Goal: Task Accomplishment & Management: Manage account settings

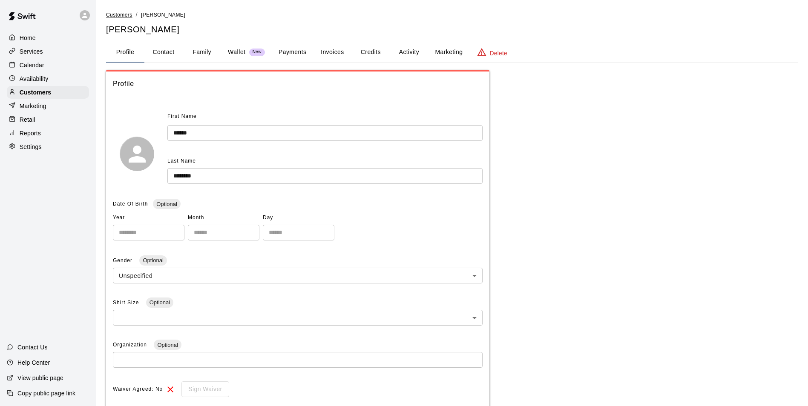
click at [123, 14] on span "Customers" at bounding box center [119, 15] width 26 height 6
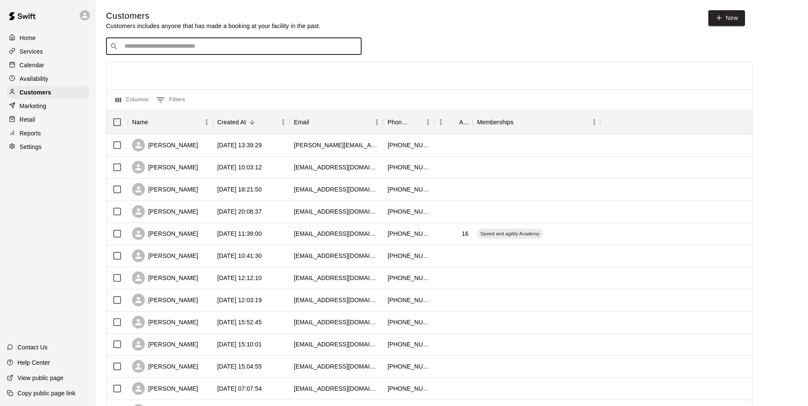
click at [192, 51] on input "Search customers by name or email" at bounding box center [240, 46] width 236 height 9
type input "****"
click at [160, 47] on input "****" at bounding box center [233, 46] width 223 height 9
click at [163, 70] on div "Jack Long kristenahlong@gmail.com" at bounding box center [176, 70] width 92 height 18
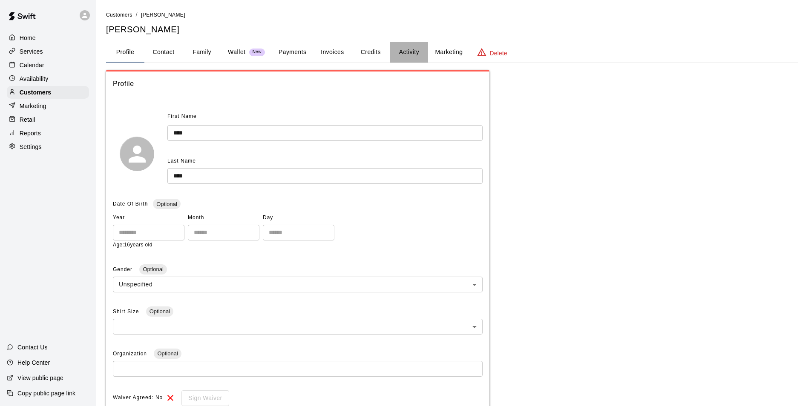
click at [409, 52] on button "Activity" at bounding box center [409, 52] width 38 height 20
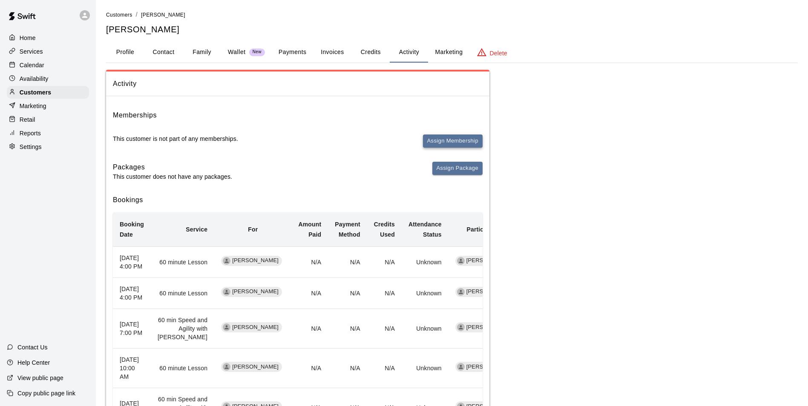
click at [459, 139] on button "Assign Membership" at bounding box center [453, 141] width 60 height 13
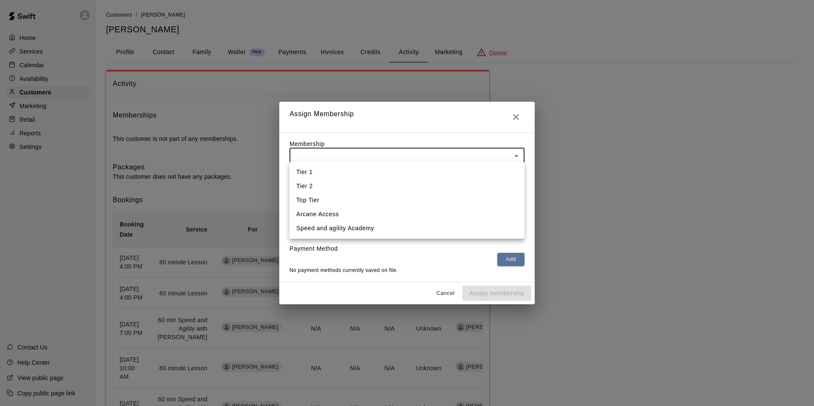
click at [404, 152] on body "Home Services Calendar Availability Customers Marketing Retail Reports Settings…" at bounding box center [407, 329] width 814 height 658
click at [328, 229] on li "Speed and agility Academy" at bounding box center [406, 228] width 235 height 14
type input "**********"
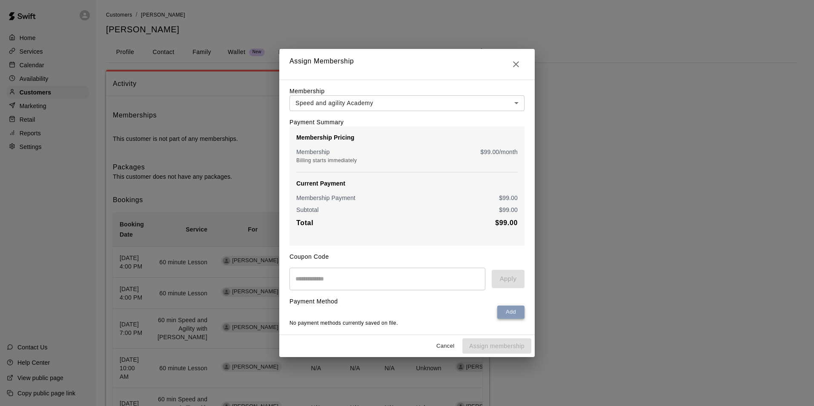
click at [507, 316] on button "Add" at bounding box center [510, 312] width 27 height 13
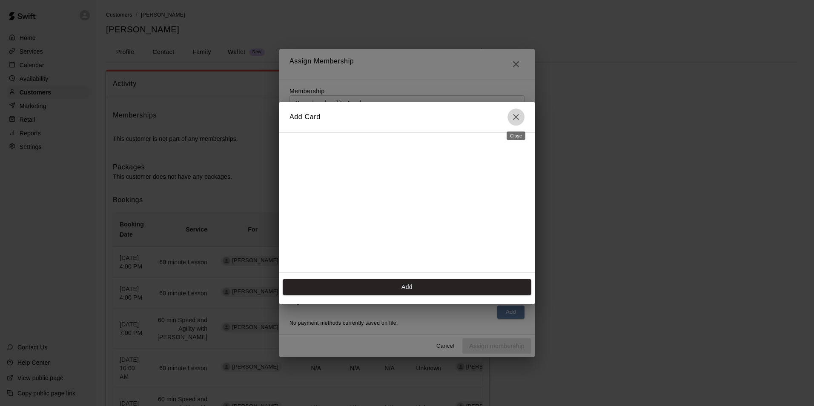
click at [516, 115] on icon "Close" at bounding box center [516, 117] width 10 height 10
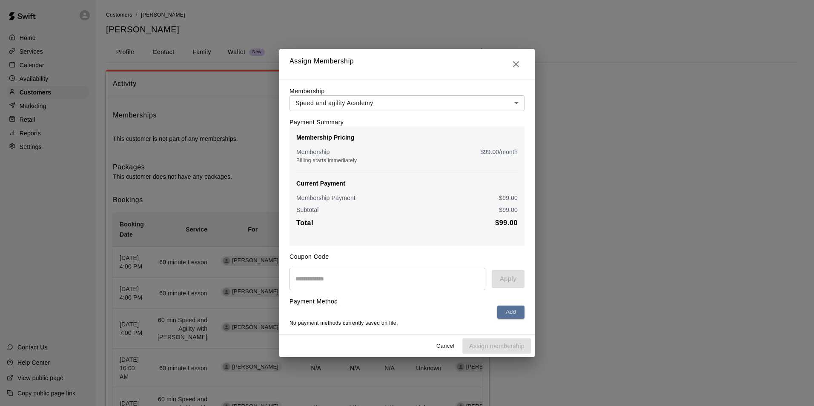
click at [356, 97] on body "Home Services Calendar Availability Customers Marketing Retail Reports Settings…" at bounding box center [407, 329] width 814 height 658
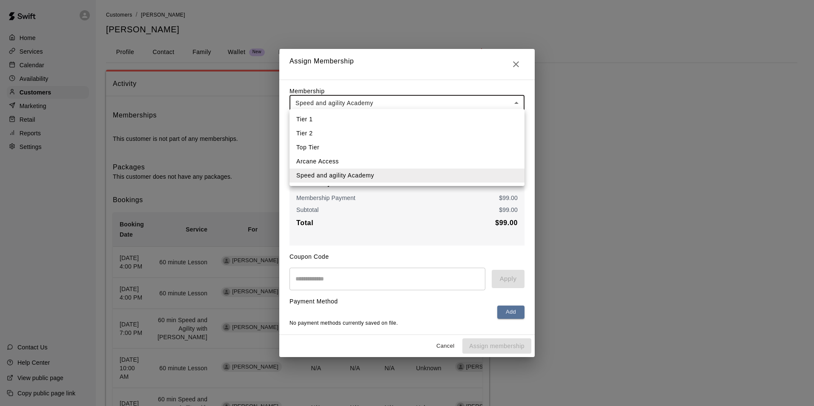
click at [347, 175] on li "Speed and agility Academy" at bounding box center [406, 176] width 235 height 14
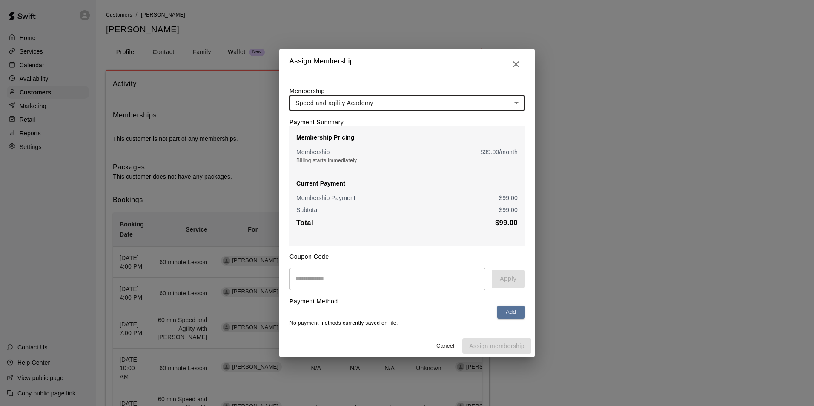
click at [367, 280] on input "text" at bounding box center [387, 279] width 196 height 23
click at [510, 311] on button "Add" at bounding box center [510, 312] width 27 height 13
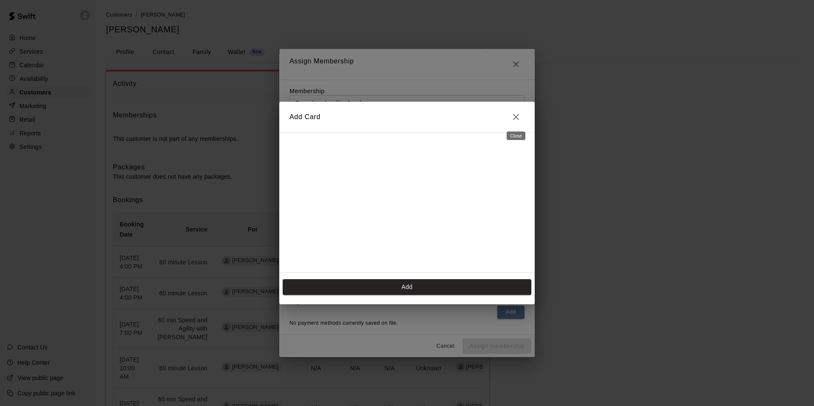
click at [516, 112] on button "Close" at bounding box center [515, 117] width 17 height 17
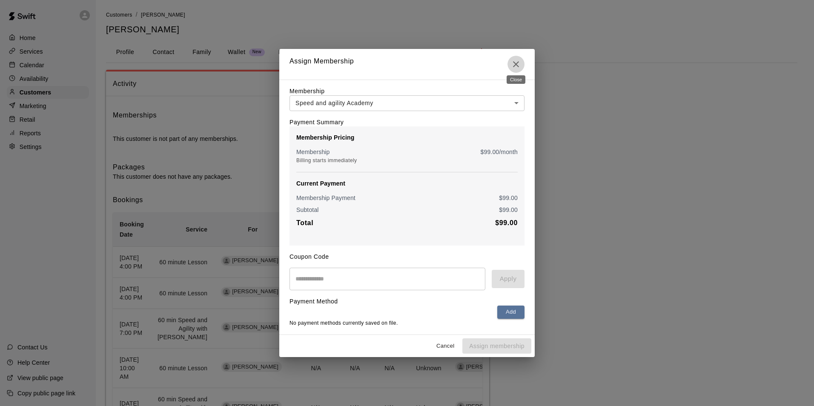
click at [514, 61] on icon "Close" at bounding box center [516, 64] width 6 height 6
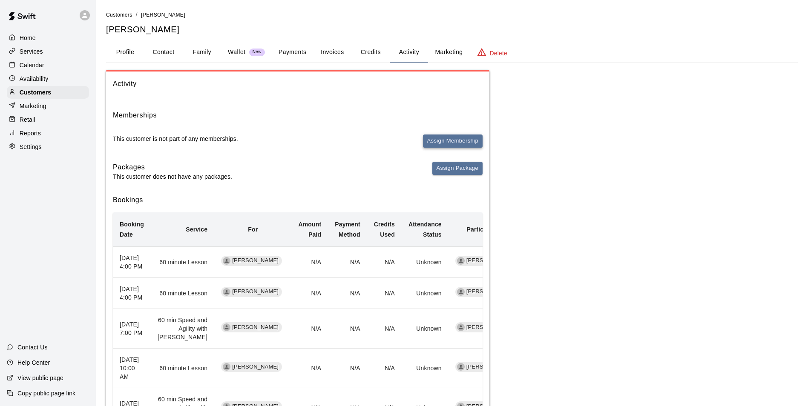
click at [437, 139] on button "Assign Membership" at bounding box center [453, 141] width 60 height 13
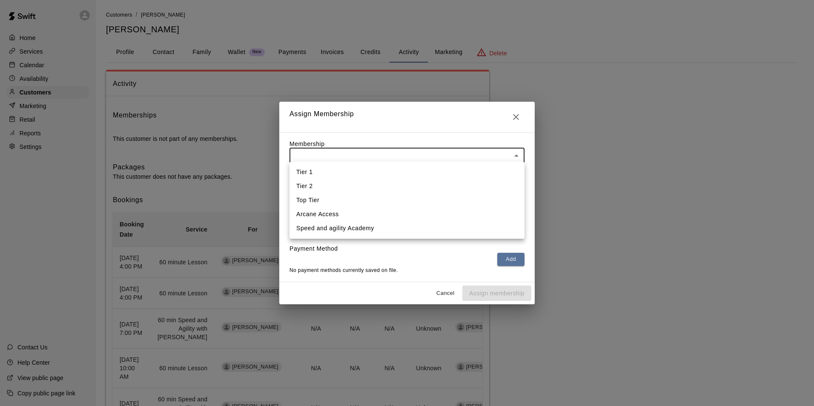
click at [404, 149] on body "Home Services Calendar Availability Customers Marketing Retail Reports Settings…" at bounding box center [407, 329] width 814 height 658
click at [328, 229] on li "Speed and agility Academy" at bounding box center [406, 228] width 235 height 14
type input "**********"
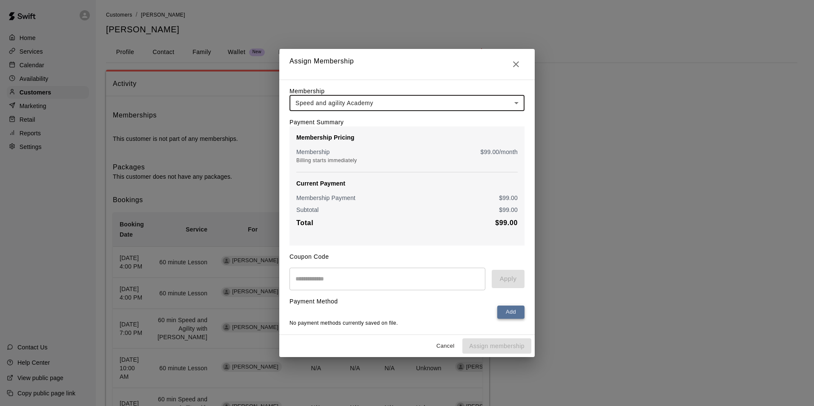
click at [510, 309] on button "Add" at bounding box center [510, 312] width 27 height 13
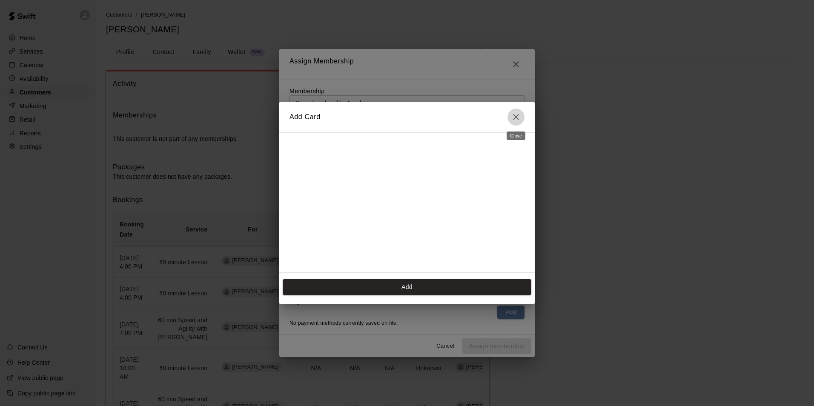
click at [515, 120] on icon "Close" at bounding box center [516, 117] width 10 height 10
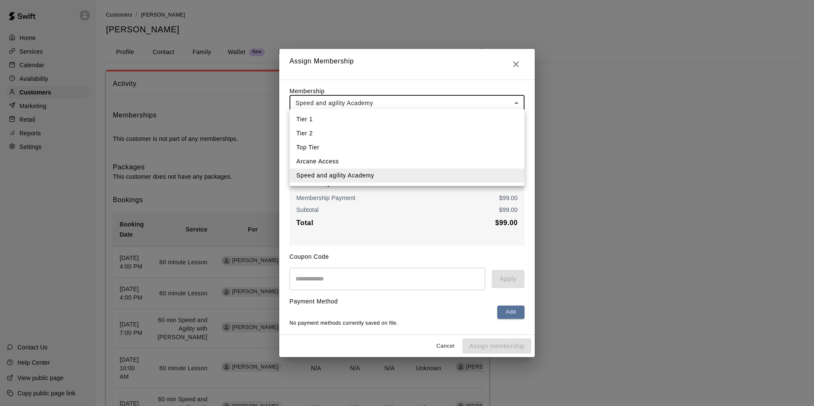
click at [394, 98] on body "Home Services Calendar Availability Customers Marketing Retail Reports Settings…" at bounding box center [407, 329] width 814 height 658
click at [250, 131] on div at bounding box center [407, 203] width 814 height 406
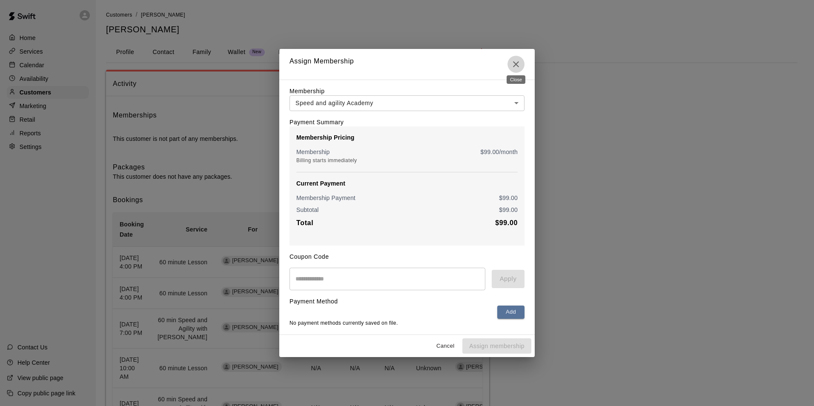
click at [513, 61] on icon "Close" at bounding box center [516, 64] width 10 height 10
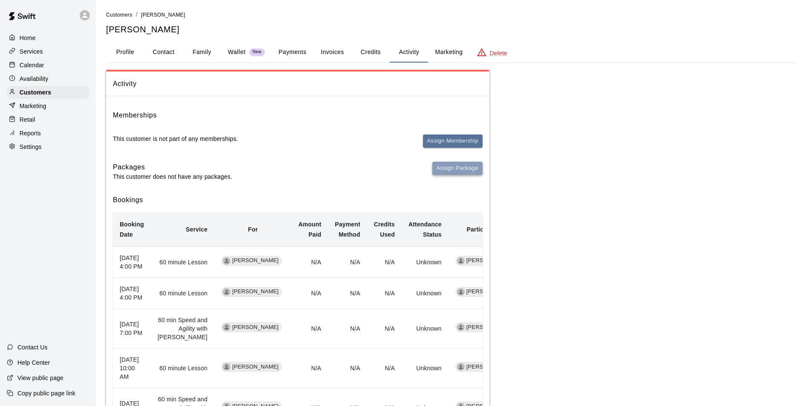
click at [448, 167] on button "Assign Package" at bounding box center [457, 168] width 50 height 13
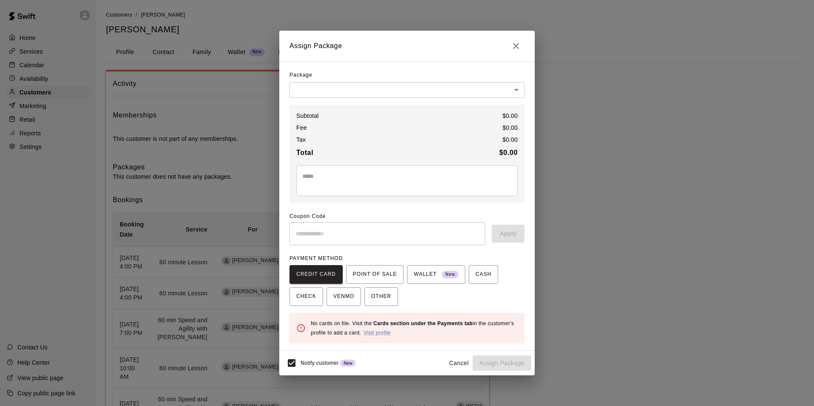
click at [514, 46] on icon "Close" at bounding box center [516, 46] width 10 height 10
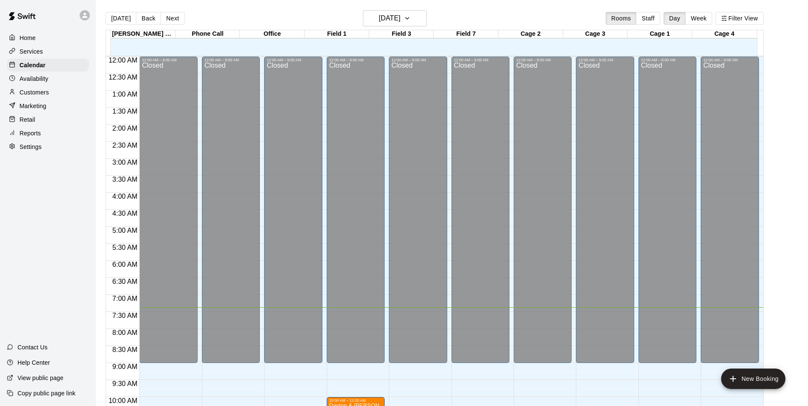
scroll to position [249, 0]
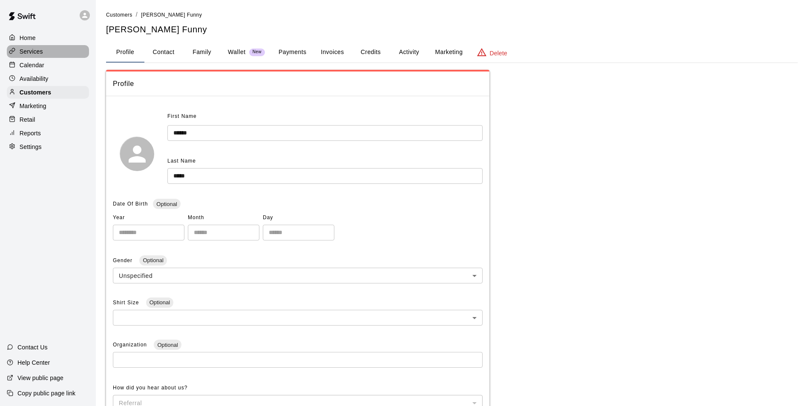
click at [26, 53] on p "Services" at bounding box center [31, 51] width 23 height 9
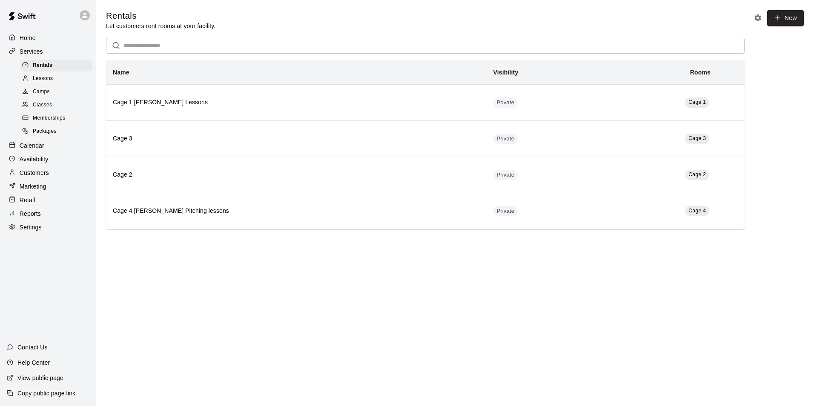
click at [57, 120] on span "Memberships" at bounding box center [49, 118] width 32 height 9
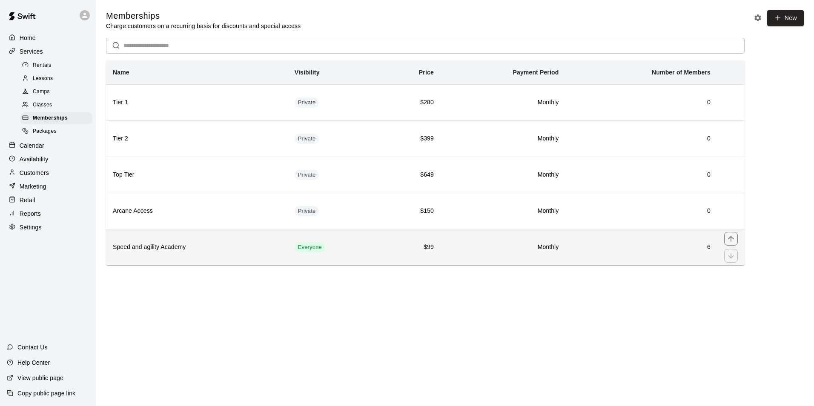
click at [645, 241] on td "6" at bounding box center [641, 247] width 152 height 36
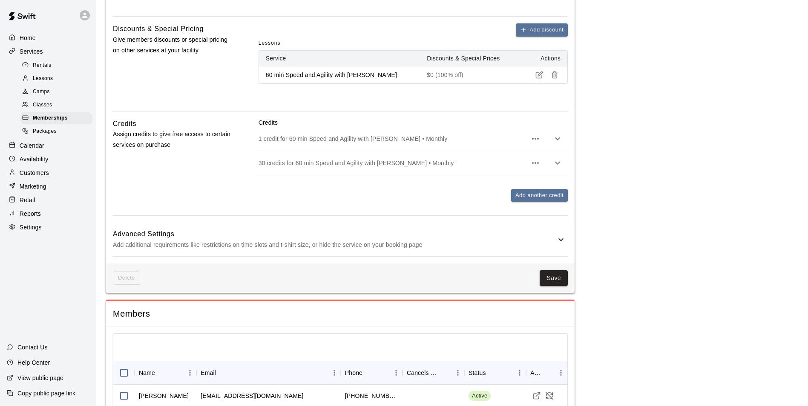
scroll to position [426, 0]
click at [559, 240] on icon at bounding box center [561, 239] width 10 height 10
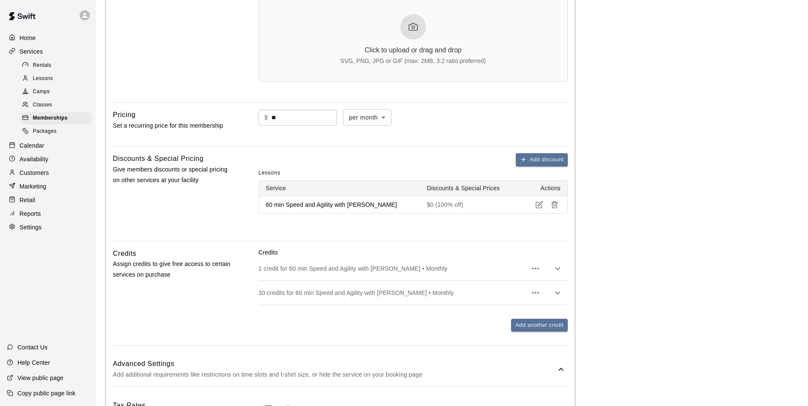
scroll to position [298, 0]
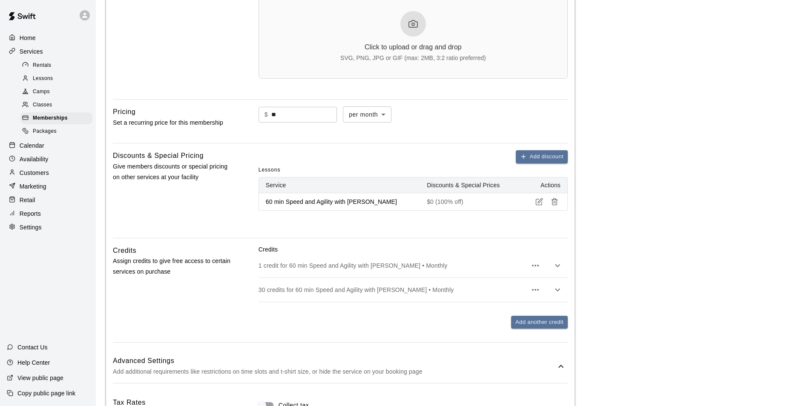
click at [539, 200] on icon "button" at bounding box center [539, 202] width 8 height 8
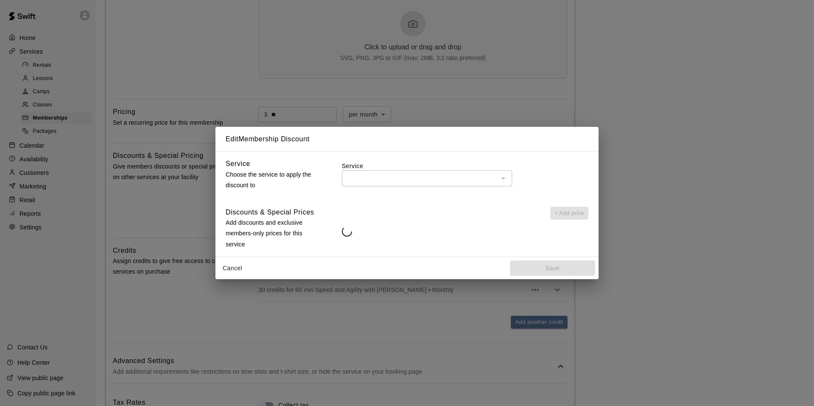
type input "**********"
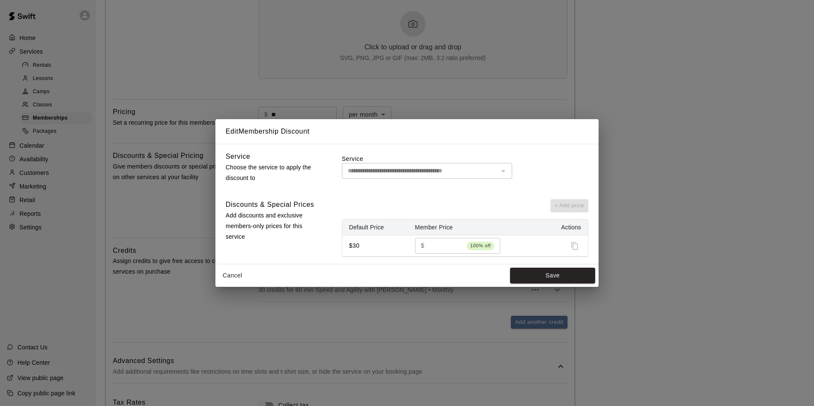
click at [503, 89] on div "**********" at bounding box center [407, 203] width 814 height 406
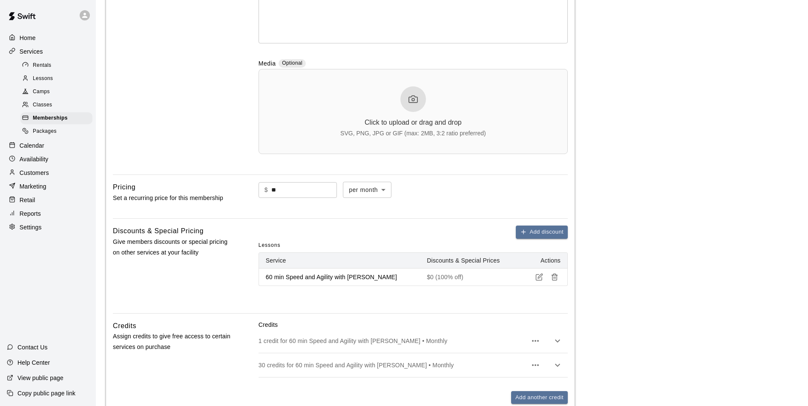
scroll to position [212, 0]
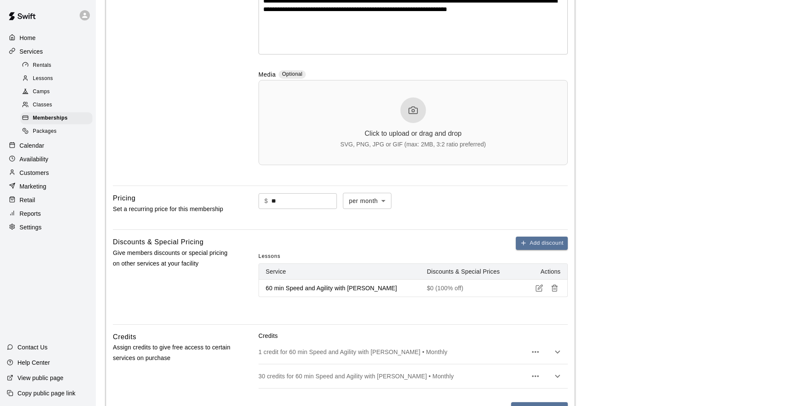
click at [33, 177] on p "Customers" at bounding box center [34, 173] width 29 height 9
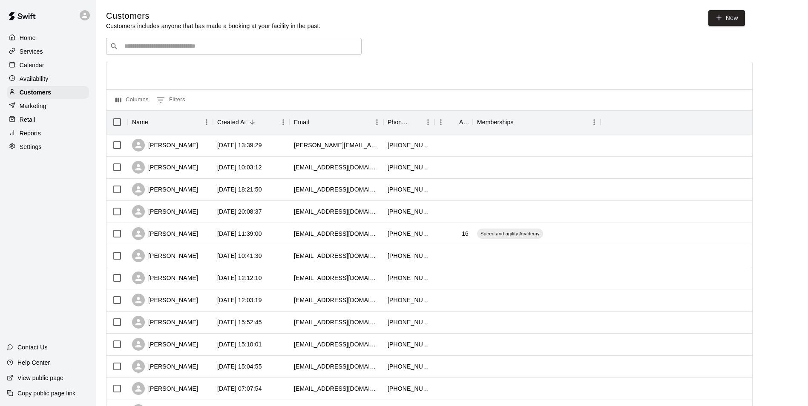
click at [127, 43] on div "​ ​" at bounding box center [233, 46] width 255 height 17
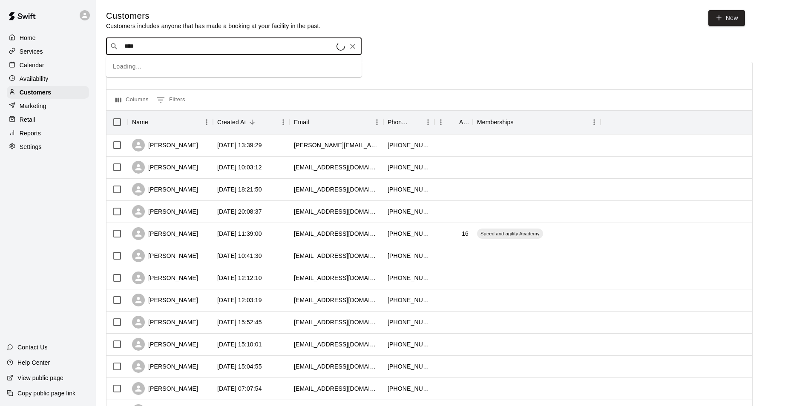
type input "*****"
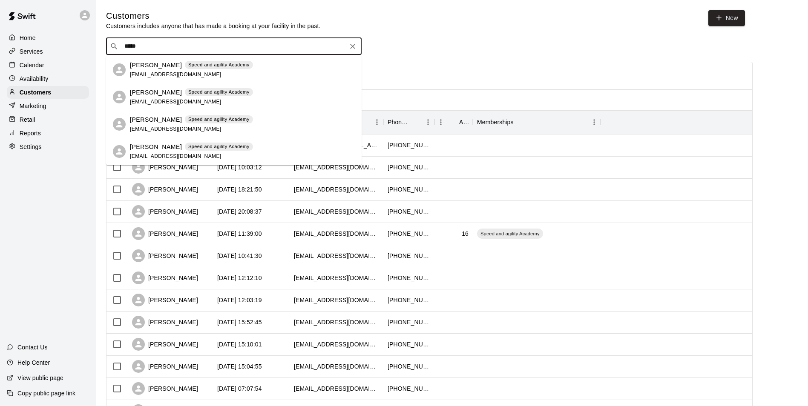
click at [149, 67] on p "justin Baird" at bounding box center [156, 65] width 52 height 9
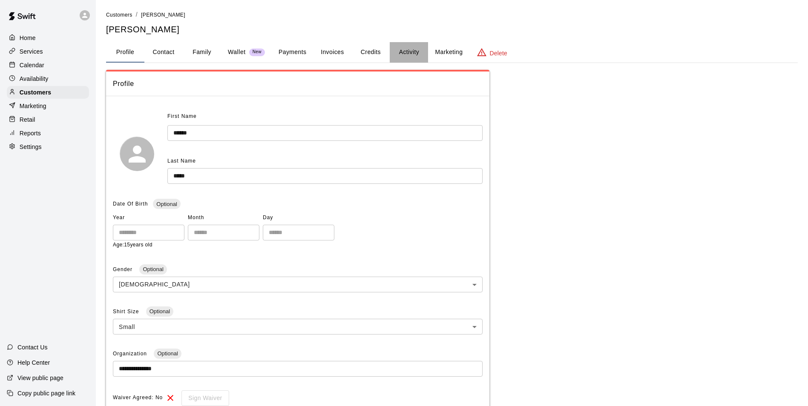
drag, startPoint x: 421, startPoint y: 51, endPoint x: 415, endPoint y: 53, distance: 6.2
click at [420, 51] on button "Activity" at bounding box center [409, 52] width 38 height 20
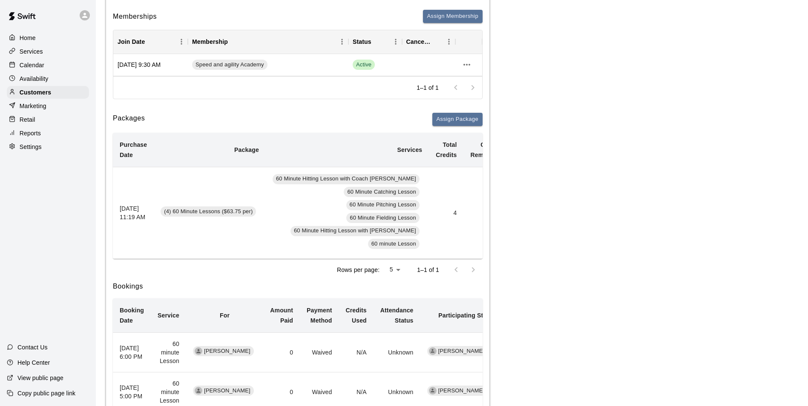
scroll to position [85, 0]
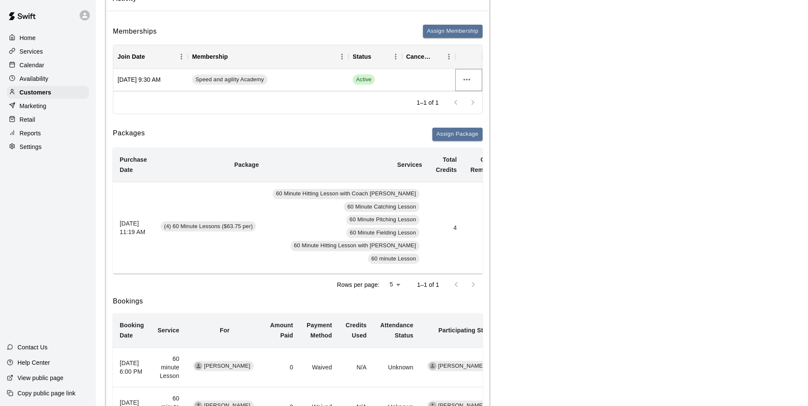
click at [464, 79] on icon "more actions" at bounding box center [466, 80] width 10 height 10
click at [472, 96] on li "View details" at bounding box center [483, 97] width 48 height 14
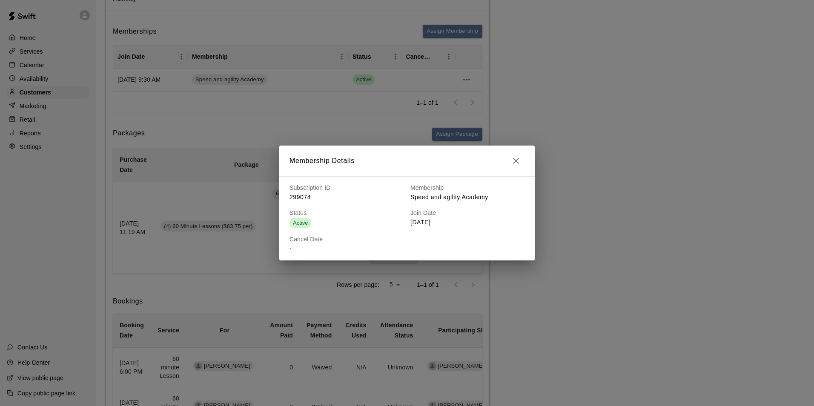
click at [312, 73] on div "Membership Details Subscription ID 299074 Membership Speed and agility Academy …" at bounding box center [407, 203] width 814 height 406
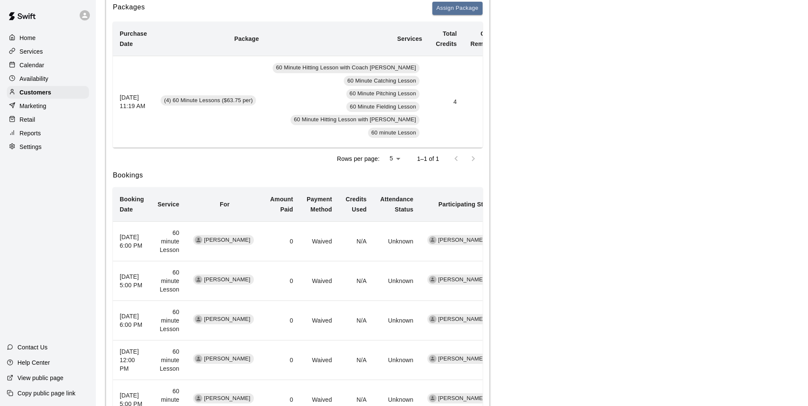
scroll to position [181, 0]
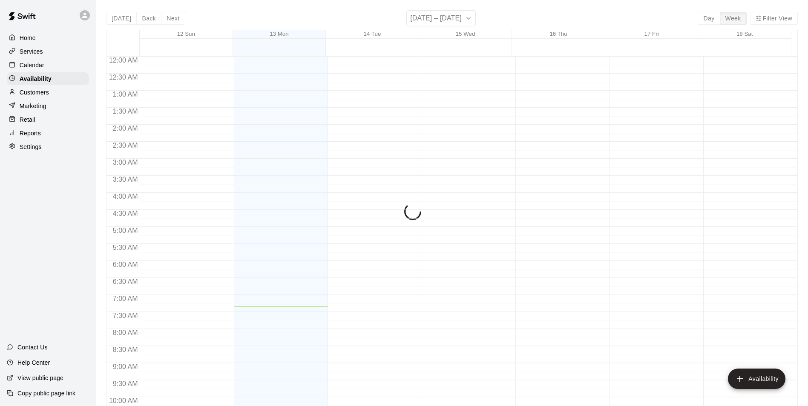
scroll to position [250, 0]
